Goal: Task Accomplishment & Management: Manage account settings

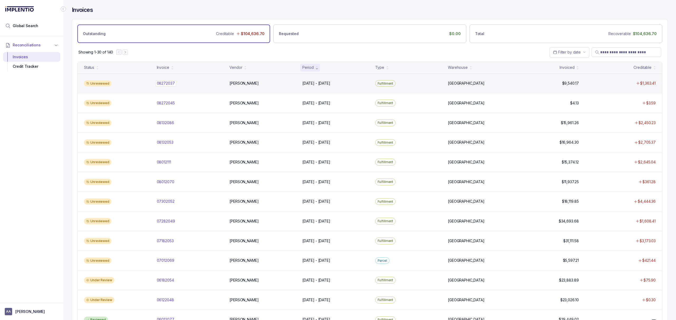
click at [162, 83] on p "08272037" at bounding box center [165, 83] width 21 height 6
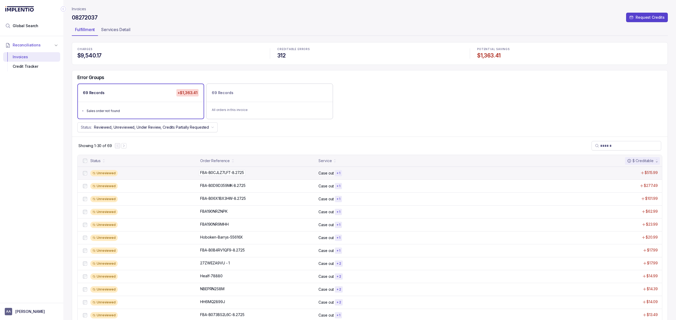
click at [211, 172] on p "FBA-B0CJLZ7LFT-8.27.25" at bounding box center [222, 173] width 46 height 6
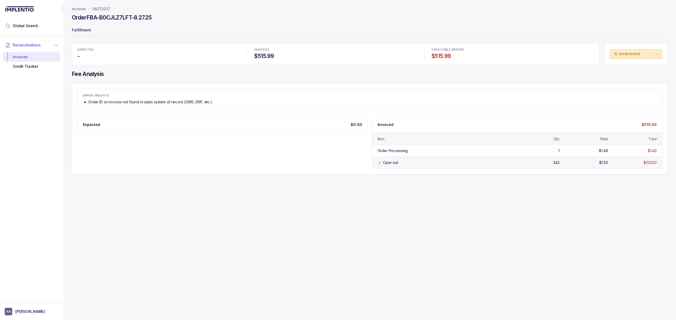
click at [392, 165] on div "Case out" at bounding box center [390, 162] width 15 height 5
click at [41, 66] on div "Credit Tracker" at bounding box center [31, 67] width 49 height 10
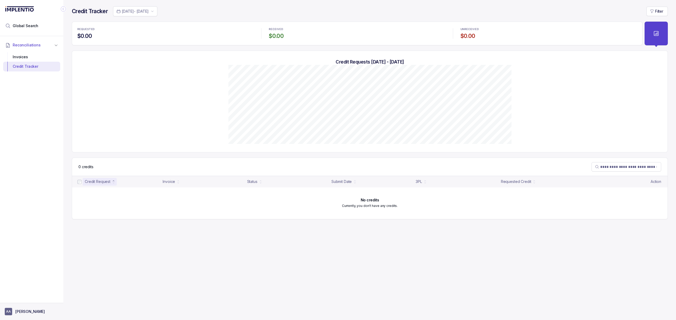
click at [27, 309] on p "[PERSON_NAME]" at bounding box center [30, 311] width 30 height 5
click at [27, 303] on div "Logout" at bounding box center [32, 300] width 50 height 6
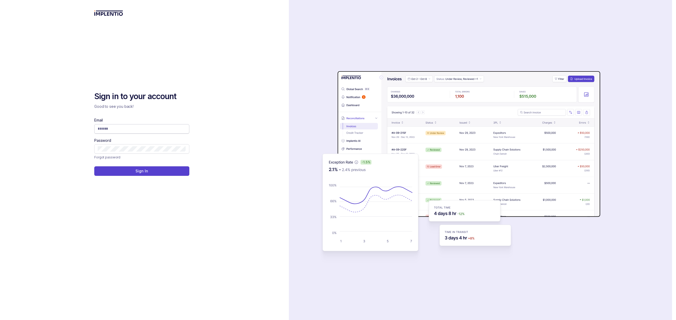
click at [122, 129] on input "Email" at bounding box center [142, 128] width 88 height 5
type input "**********"
